Goal: Use online tool/utility: Utilize a website feature to perform a specific function

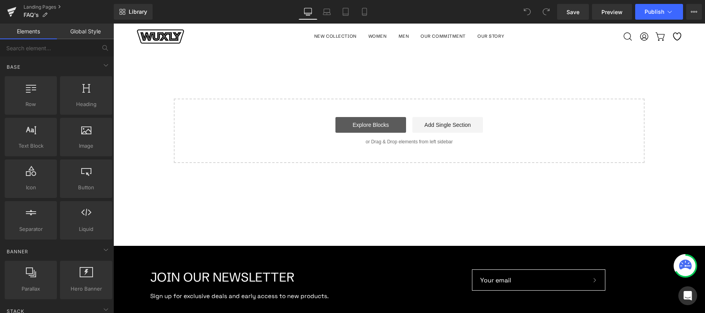
click at [362, 121] on link "Explore Blocks" at bounding box center [371, 125] width 71 height 16
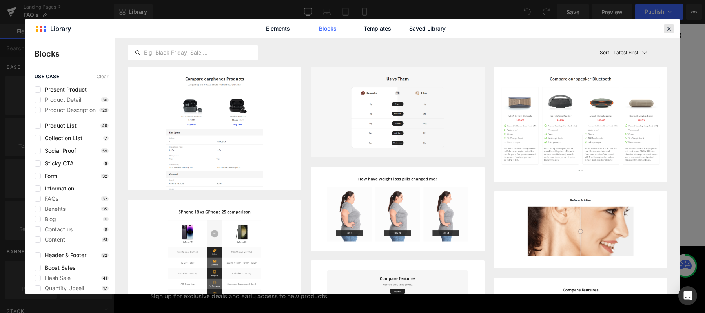
click at [667, 32] on div at bounding box center [668, 28] width 9 height 9
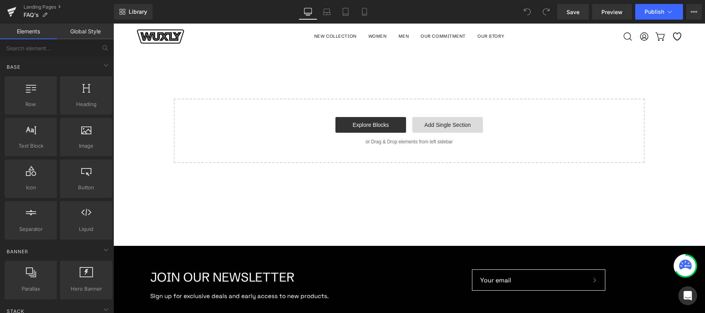
click at [457, 125] on link "Add Single Section" at bounding box center [448, 125] width 71 height 16
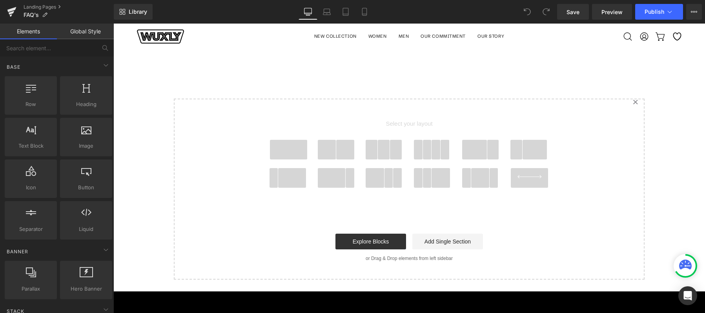
click at [634, 104] on icon at bounding box center [635, 102] width 4 height 4
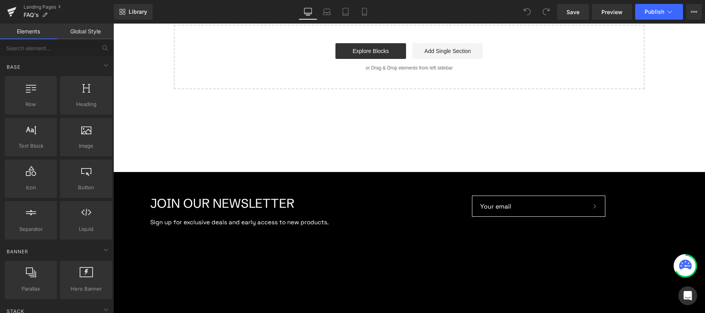
click at [89, 31] on link "Global Style" at bounding box center [85, 32] width 57 height 16
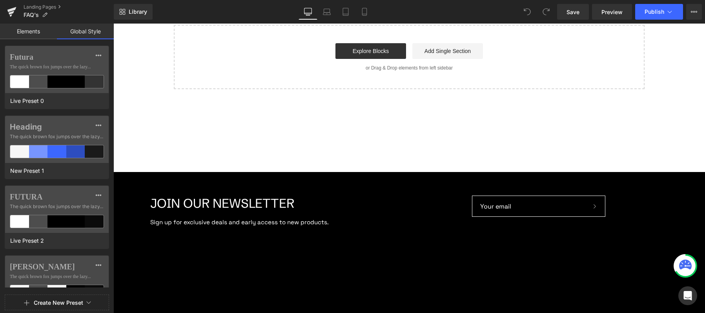
click at [30, 27] on link "Elements" at bounding box center [28, 32] width 57 height 16
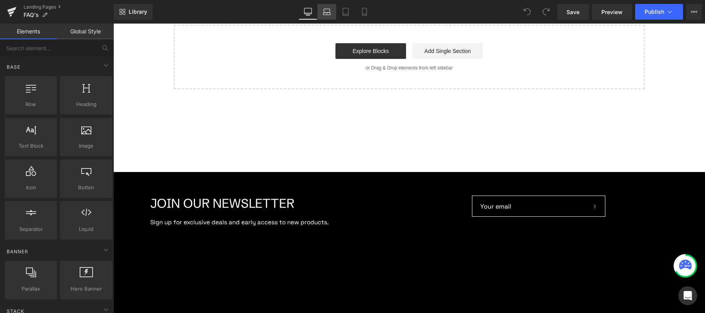
click at [327, 13] on icon at bounding box center [327, 12] width 8 height 8
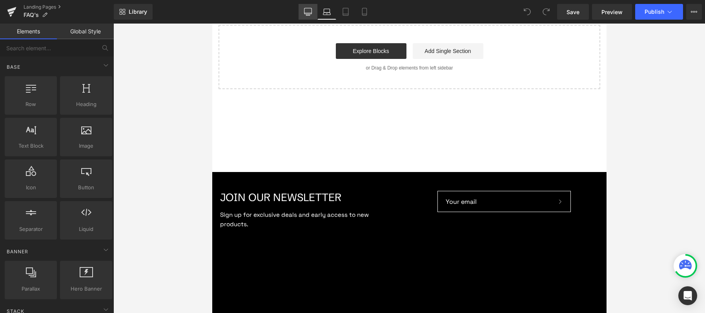
click at [305, 14] on icon at bounding box center [307, 11] width 7 height 6
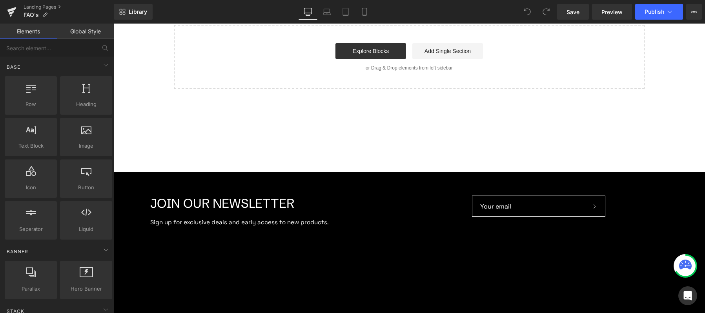
scroll to position [26, 0]
